Goal: Find specific page/section: Find specific page/section

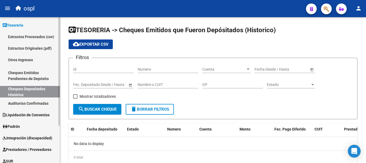
click at [37, 105] on link "Auditorías Confirmadas" at bounding box center [30, 103] width 60 height 12
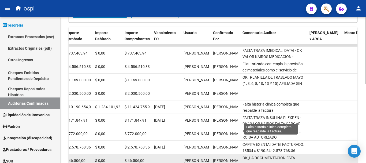
scroll to position [107, 0]
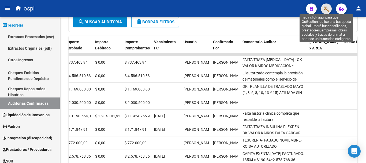
click at [326, 8] on icon "button" at bounding box center [326, 9] width 5 height 6
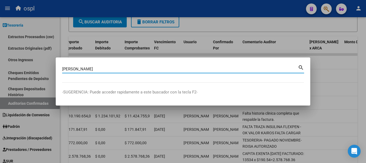
type input "[PERSON_NAME]"
click at [302, 67] on mat-icon "search" at bounding box center [301, 67] width 6 height 6
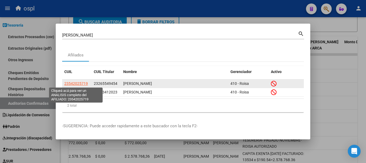
click at [82, 82] on span "23542025719" at bounding box center [76, 83] width 24 height 4
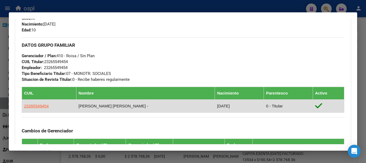
scroll to position [243, 0]
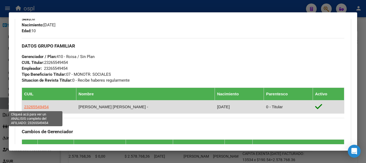
click at [44, 107] on span "23265549454" at bounding box center [36, 106] width 25 height 5
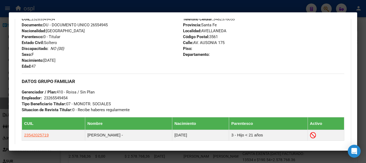
scroll to position [241, 0]
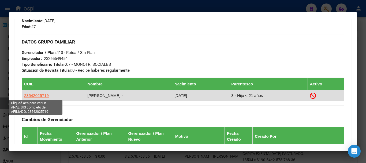
click at [42, 96] on span "23542025719" at bounding box center [36, 95] width 25 height 5
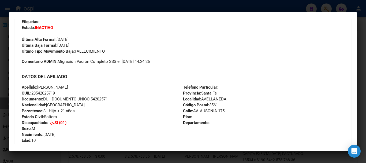
scroll to position [134, 0]
click at [108, 5] on div at bounding box center [183, 81] width 366 height 163
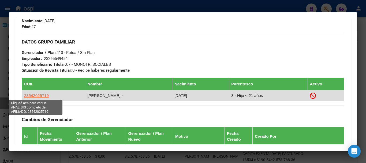
click at [43, 97] on span "23542025719" at bounding box center [36, 95] width 25 height 5
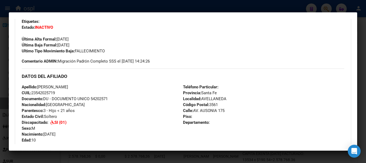
click at [98, 8] on div at bounding box center [183, 81] width 366 height 163
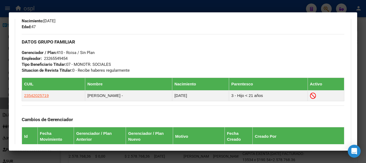
click at [153, 118] on div "Cambios de Gerenciador Id Fecha Movimiento Gerenciador / Plan Anterior Gerencia…" at bounding box center [183, 149] width 323 height 89
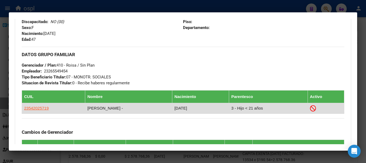
scroll to position [215, 0]
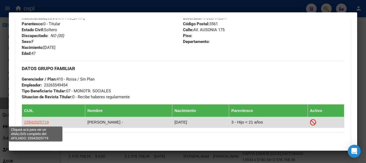
click at [38, 121] on span "23542025719" at bounding box center [36, 122] width 25 height 5
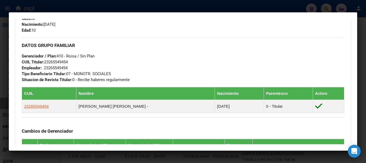
scroll to position [268, 0]
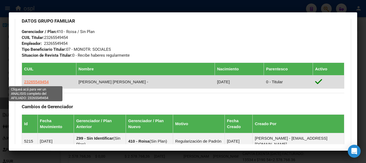
click at [42, 83] on span "23265549454" at bounding box center [36, 81] width 25 height 5
type textarea "23265549454"
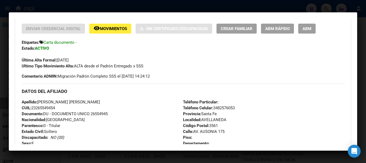
scroll to position [54, 0]
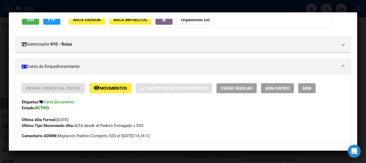
click at [87, 6] on div at bounding box center [183, 81] width 366 height 163
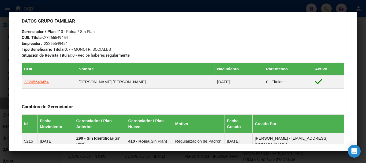
click at [268, 5] on div at bounding box center [183, 81] width 366 height 163
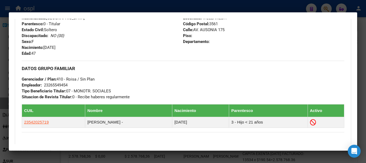
click at [360, 123] on div at bounding box center [183, 81] width 366 height 163
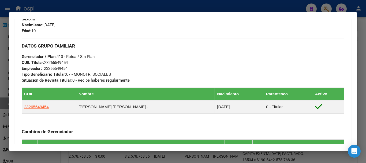
click at [139, 8] on div at bounding box center [183, 81] width 366 height 163
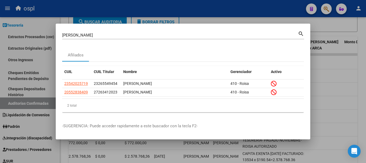
click at [287, 11] on div at bounding box center [183, 81] width 366 height 163
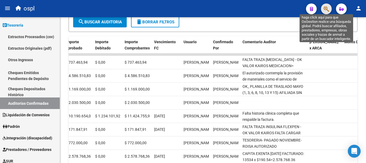
click at [326, 11] on icon "button" at bounding box center [326, 9] width 5 height 6
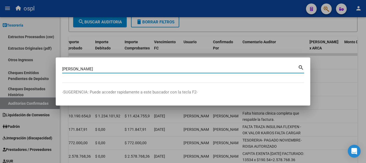
type input "[PERSON_NAME]"
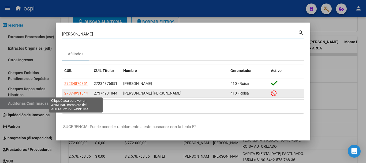
click at [76, 94] on span "27374931844" at bounding box center [76, 93] width 24 height 4
type textarea "27374931844"
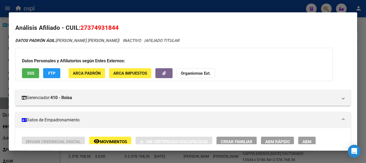
scroll to position [0, 0]
click at [107, 11] on div at bounding box center [183, 81] width 366 height 163
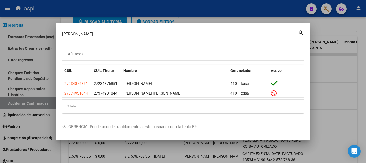
click at [181, 14] on div at bounding box center [183, 81] width 366 height 163
